Goal: Task Accomplishment & Management: Manage account settings

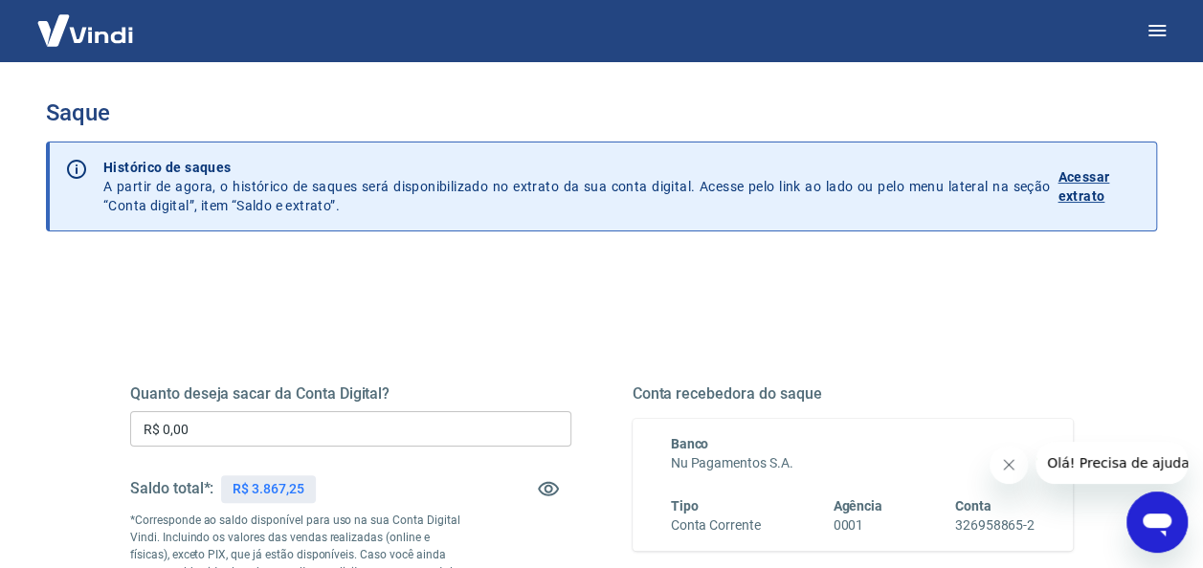
click at [298, 423] on input "R$ 0,00" at bounding box center [350, 428] width 441 height 35
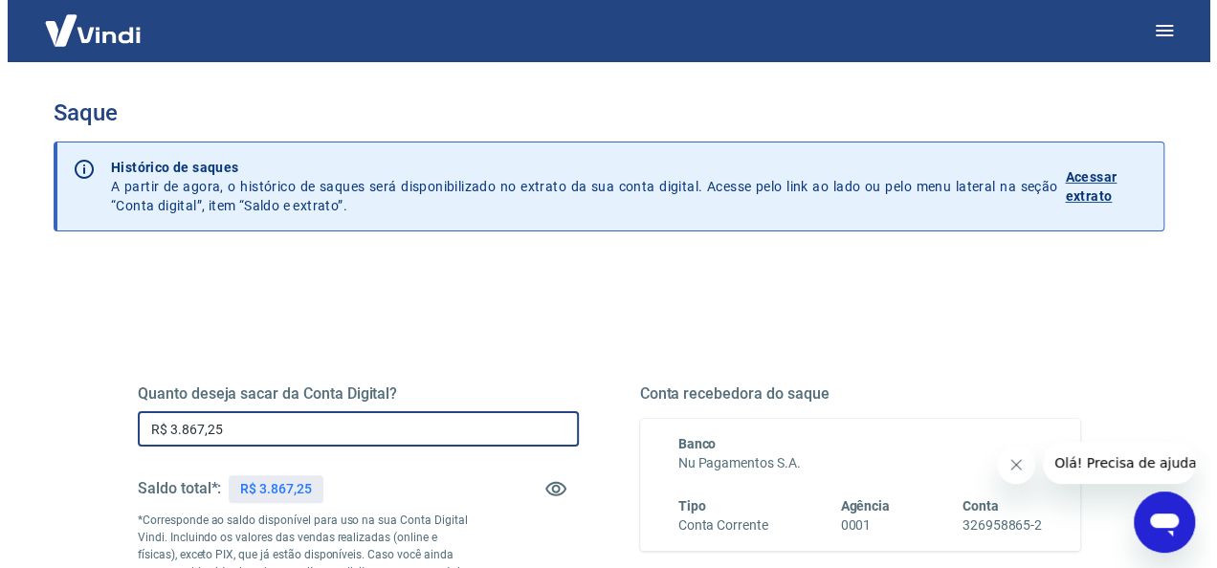
scroll to position [376, 0]
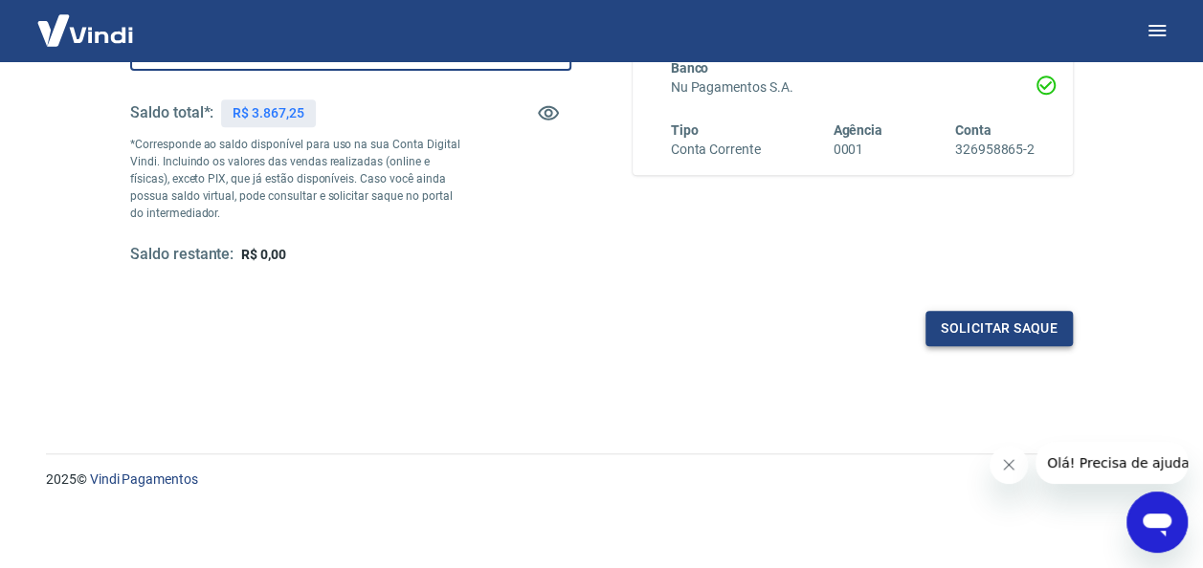
type input "R$ 3.867,25"
click at [960, 318] on button "Solicitar saque" at bounding box center [998, 328] width 147 height 35
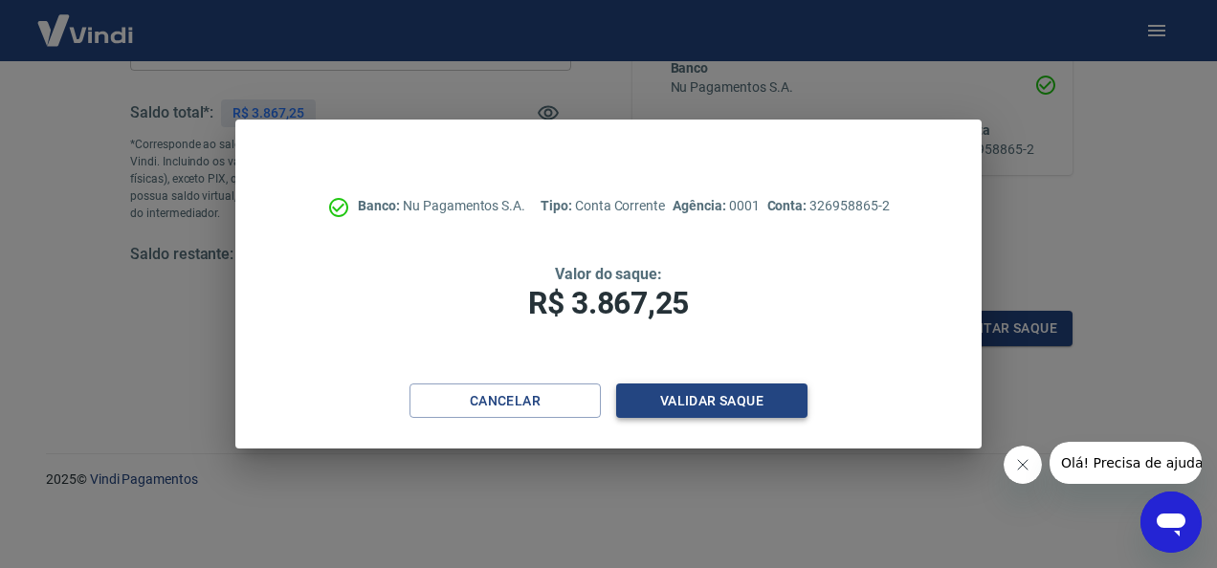
click at [702, 398] on button "Validar saque" at bounding box center [711, 401] width 191 height 35
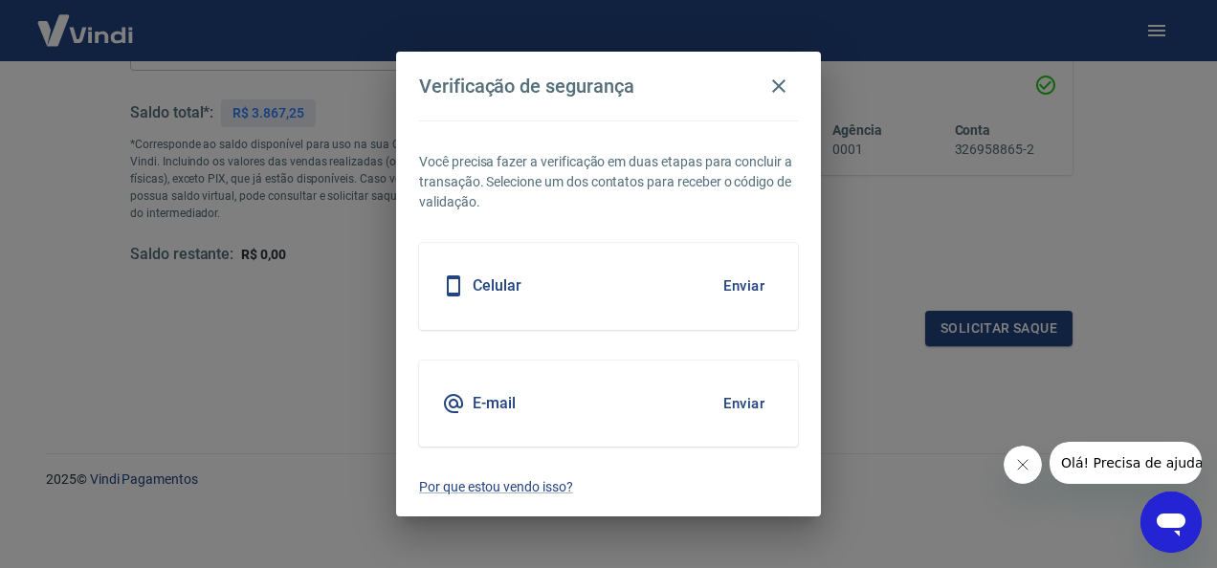
click at [747, 408] on button "Enviar" at bounding box center [744, 404] width 62 height 40
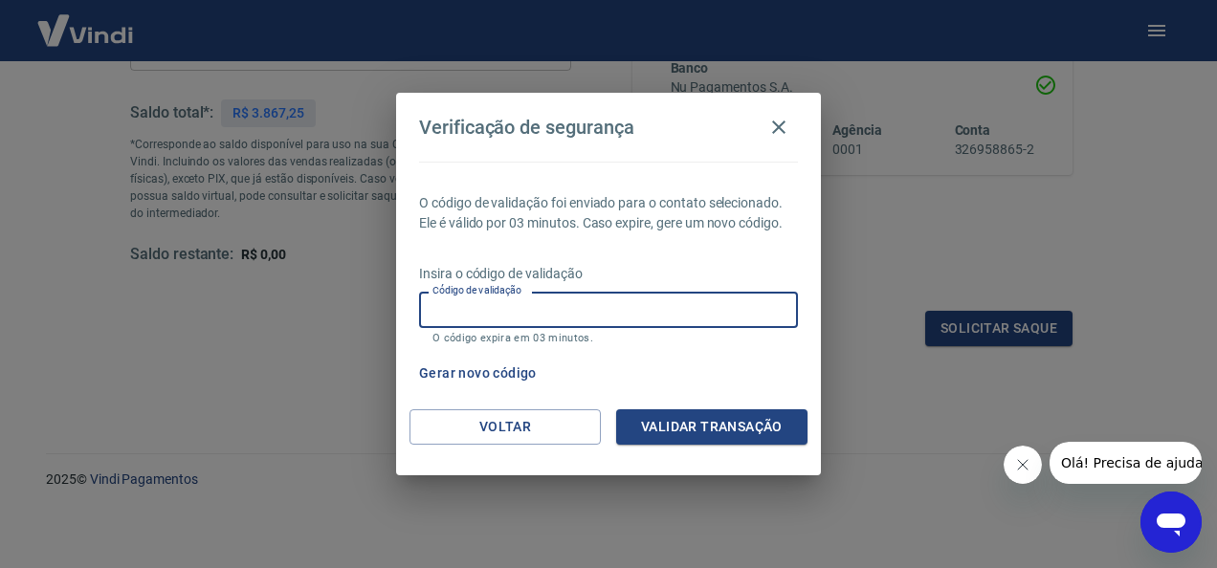
click at [514, 318] on input "Código de validação" at bounding box center [608, 309] width 379 height 35
paste input "850818"
type input "850818"
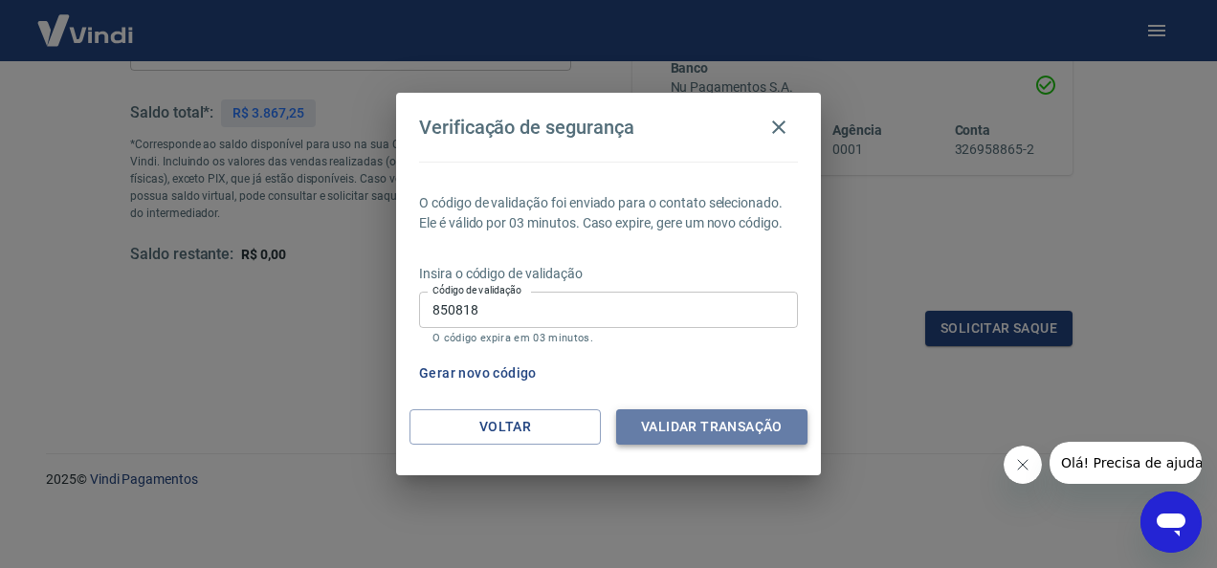
click at [696, 437] on button "Validar transação" at bounding box center [711, 426] width 191 height 35
